Goal: Task Accomplishment & Management: Manage account settings

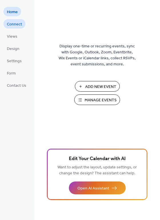
click at [17, 24] on span "Connect" at bounding box center [14, 24] width 15 height 6
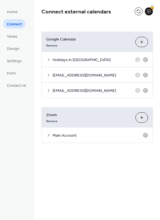
click at [49, 90] on icon at bounding box center [48, 90] width 5 height 5
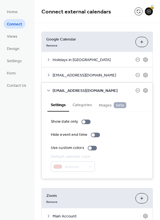
click at [49, 90] on icon at bounding box center [48, 90] width 5 height 5
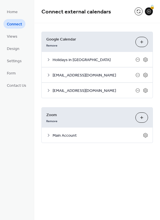
click at [49, 75] on icon at bounding box center [48, 75] width 5 height 5
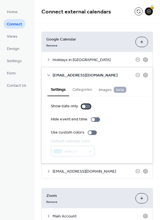
click at [84, 105] on div at bounding box center [85, 106] width 9 height 5
click at [85, 92] on button "Categories" at bounding box center [82, 88] width 26 height 13
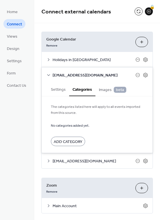
click at [103, 92] on span "Images beta" at bounding box center [112, 90] width 27 height 6
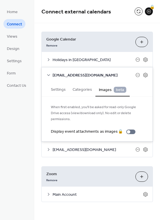
click at [50, 75] on icon at bounding box center [48, 75] width 5 height 5
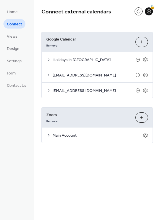
click at [48, 134] on icon at bounding box center [48, 135] width 5 height 5
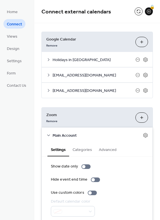
scroll to position [20, 0]
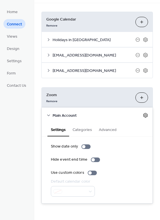
click at [145, 113] on icon at bounding box center [145, 115] width 5 height 5
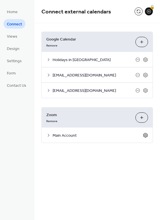
scroll to position [0, 0]
click at [145, 134] on icon at bounding box center [145, 135] width 2 height 2
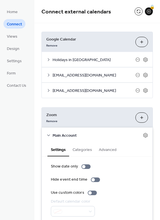
scroll to position [20, 0]
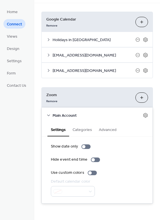
click at [103, 129] on button "Advanced" at bounding box center [107, 129] width 25 height 13
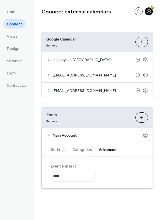
scroll to position [0, 0]
click at [82, 148] on button "Categories" at bounding box center [82, 149] width 26 height 13
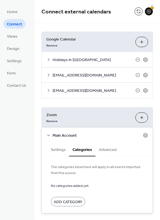
click at [62, 152] on button "Settings" at bounding box center [58, 149] width 22 height 13
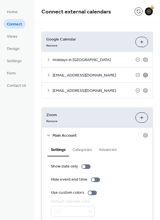
click at [144, 75] on icon at bounding box center [145, 75] width 2 height 2
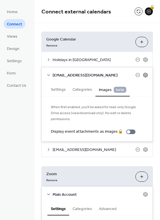
click at [144, 75] on icon at bounding box center [145, 75] width 2 height 2
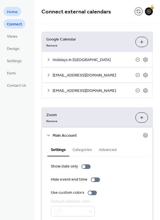
click at [12, 10] on span "Home" at bounding box center [12, 12] width 11 height 6
